Goal: Check status: Check status

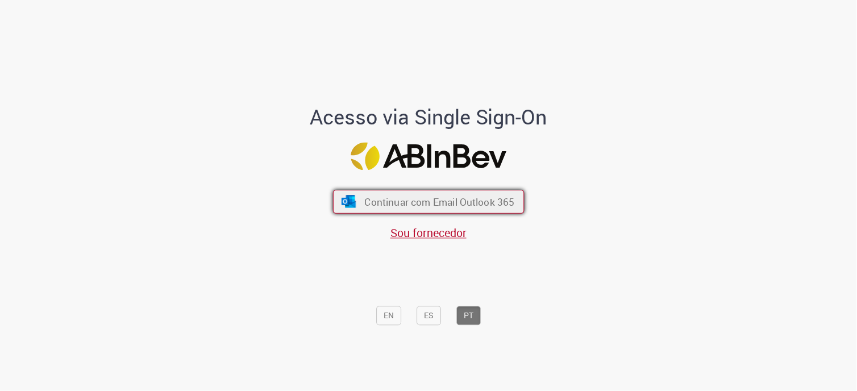
click at [430, 202] on span "Continuar com Email Outlook 365" at bounding box center [439, 201] width 150 height 13
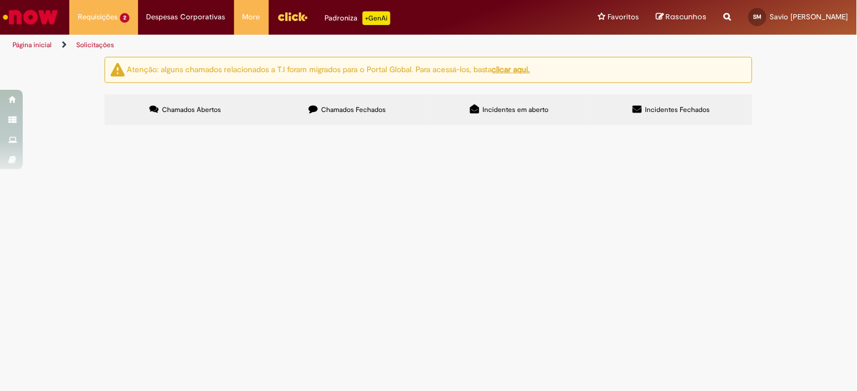
click at [375, 111] on span "Chamados Fechados" at bounding box center [354, 109] width 65 height 9
click at [0, 0] on td "100002579244-melhoria de co2 moduladora e redutora na adp,instalação de modulad…" at bounding box center [0, 0] width 0 height 0
click at [0, 0] on span "100002579244-melhoria de co2 moduladora e redutora na adp,instalação de modulad…" at bounding box center [0, 0] width 0 height 0
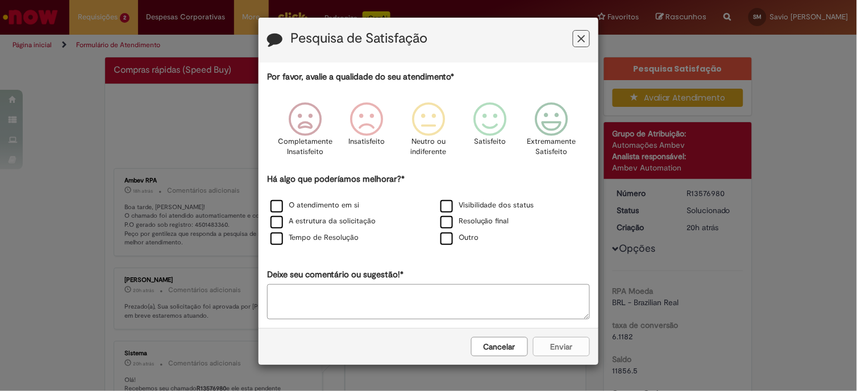
click at [478, 212] on div "Visibilidade dos status" at bounding box center [514, 206] width 168 height 14
click at [586, 47] on button "Feedback" at bounding box center [581, 38] width 17 height 17
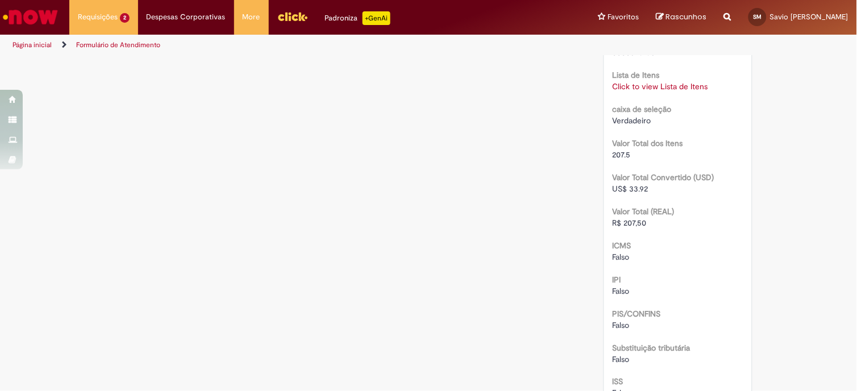
scroll to position [1074, 0]
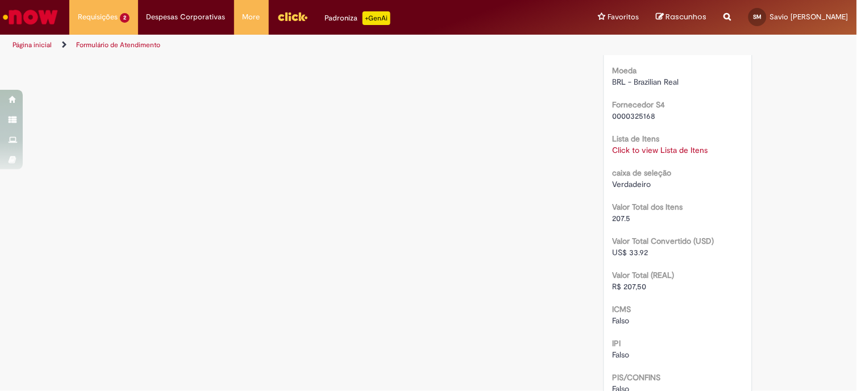
click at [673, 146] on link "Click to view Lista de Itens" at bounding box center [661, 150] width 96 height 10
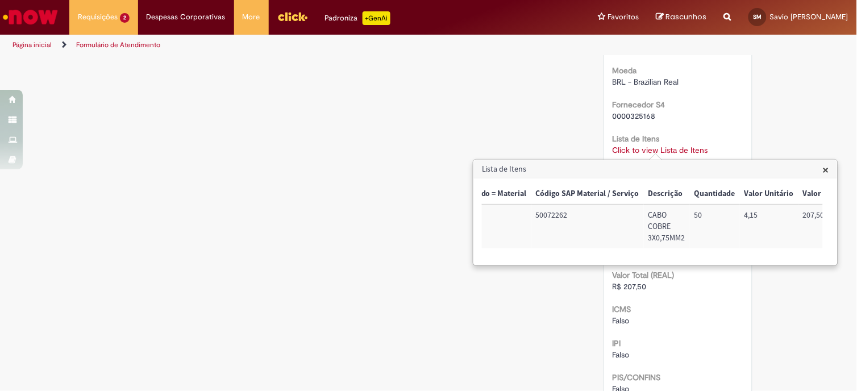
scroll to position [0, 111]
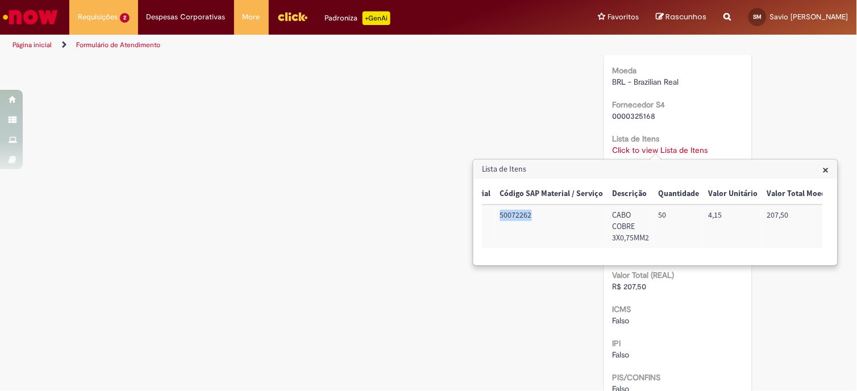
copy td "50072262"
drag, startPoint x: 499, startPoint y: 214, endPoint x: 531, endPoint y: 219, distance: 32.3
click at [531, 219] on td "50072262" at bounding box center [552, 227] width 113 height 44
